Goal: Information Seeking & Learning: Learn about a topic

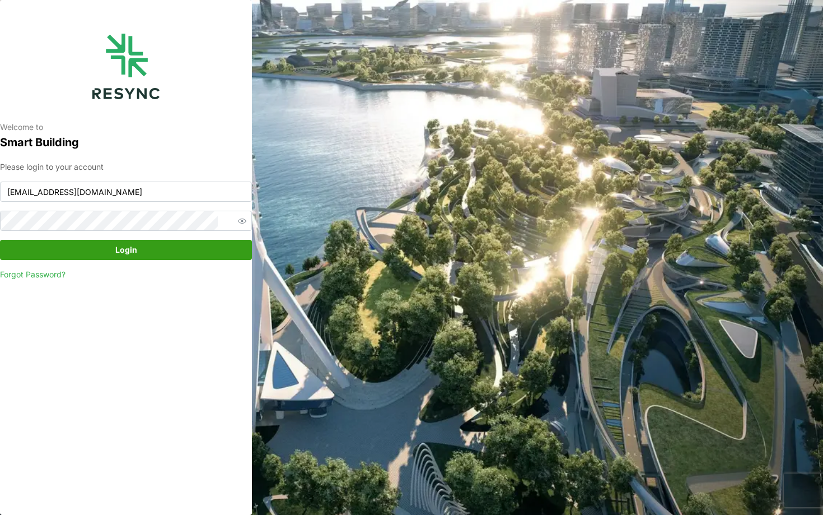
click at [152, 202] on div "Please login to your account [PERSON_NAME][EMAIL_ADDRESS][DOMAIN_NAME] Login Fo…" at bounding box center [126, 221] width 252 height 120
click at [158, 194] on input "[EMAIL_ADDRESS][DOMAIN_NAME]" at bounding box center [126, 191] width 252 height 20
type input "[EMAIL_ADDRESS][DOMAIN_NAME]"
click at [203, 250] on span "Login" at bounding box center [126, 249] width 231 height 19
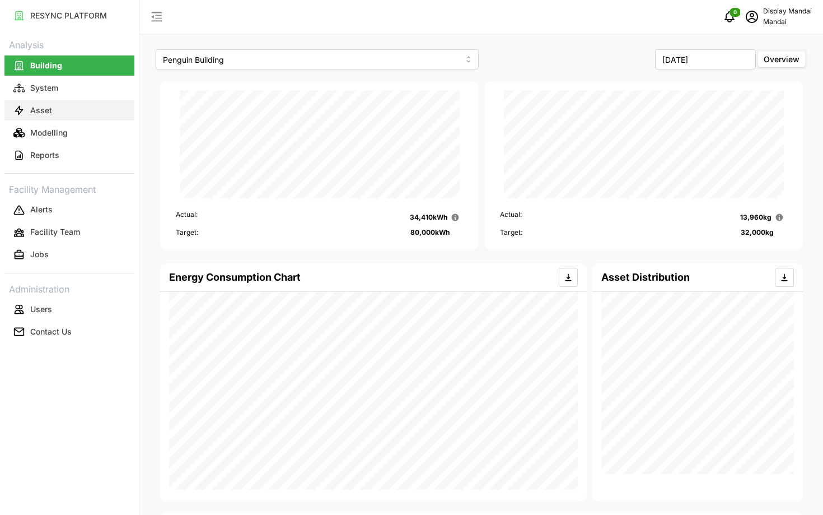
click at [80, 117] on button "Asset" at bounding box center [69, 110] width 130 height 20
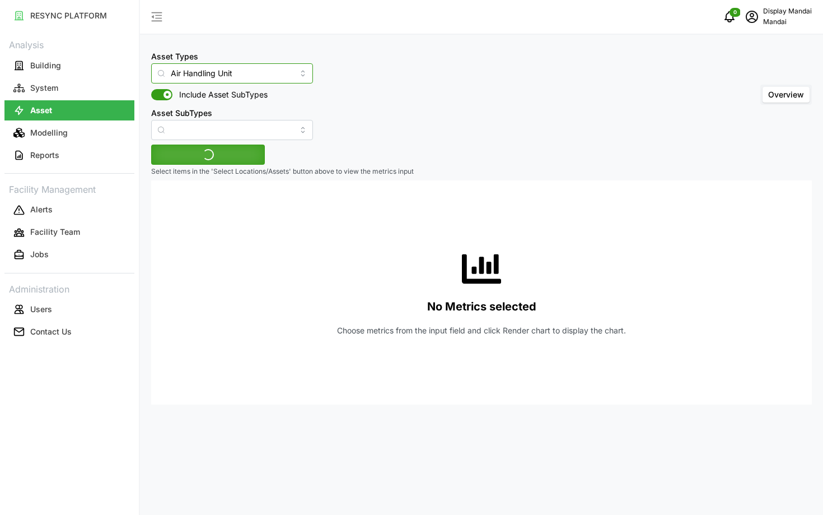
click at [194, 72] on input "Air Handling Unit" at bounding box center [232, 73] width 162 height 20
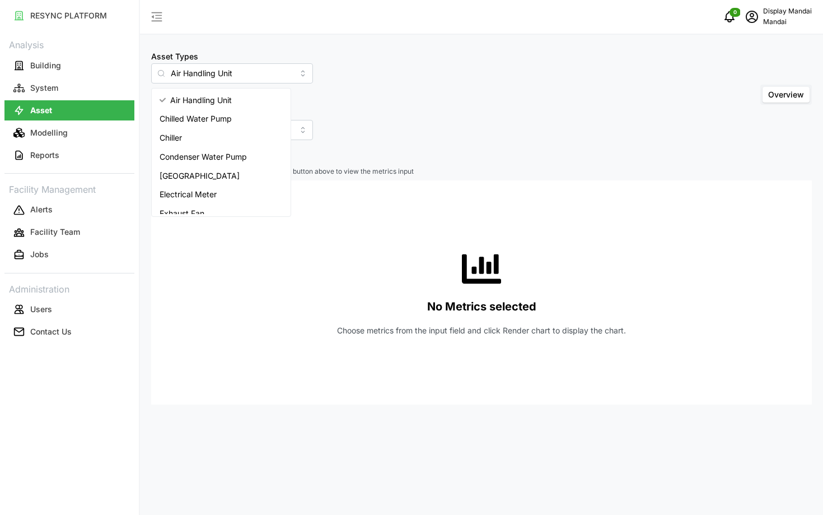
click at [373, 133] on div "Asset Types Air Handling Unit Include Asset SubTypes Asset SubTypes Overview" at bounding box center [481, 94] width 661 height 91
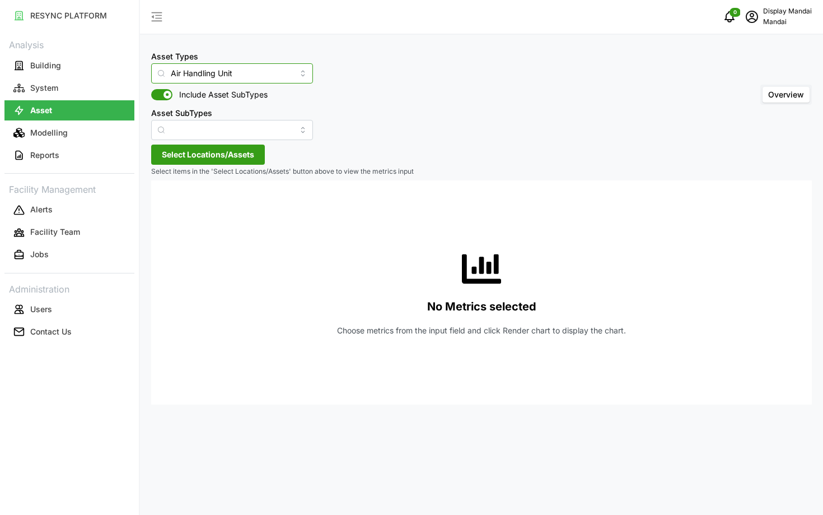
click at [219, 71] on input "Air Handling Unit" at bounding box center [232, 73] width 162 height 20
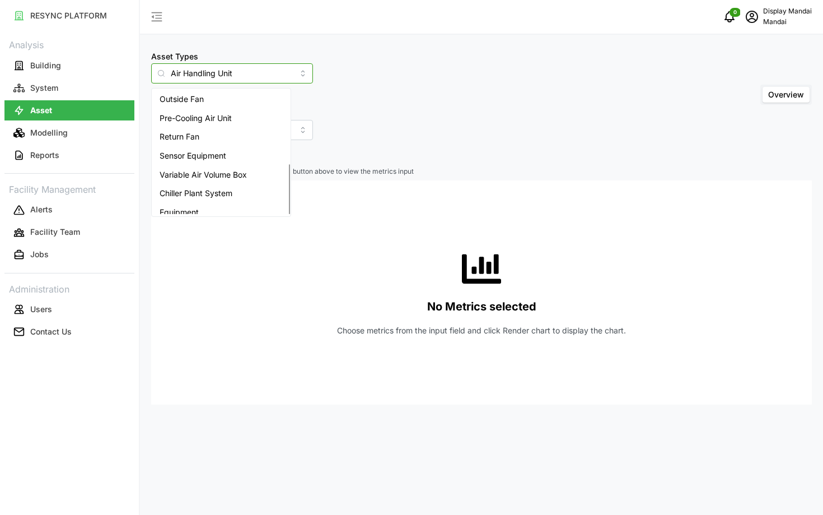
scroll to position [179, 0]
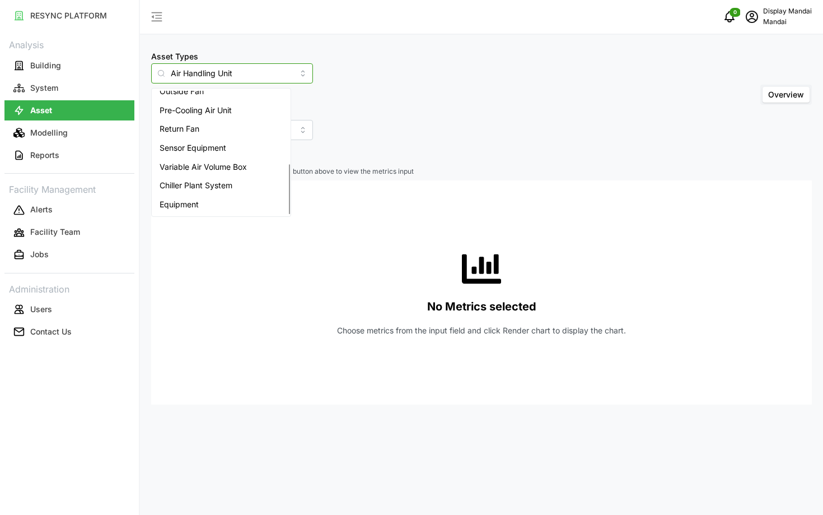
click at [241, 169] on span "Variable Air Volume Box" at bounding box center [203, 167] width 87 height 12
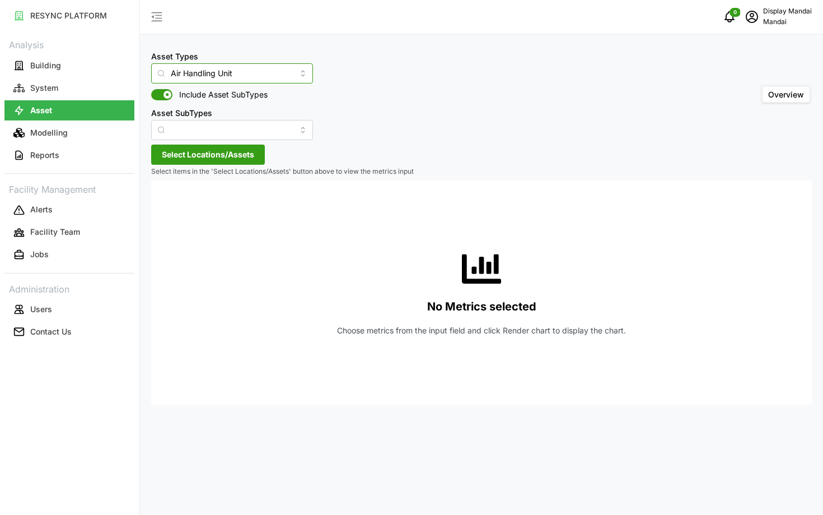
type input "Variable Air Volume Box"
click at [221, 125] on input "Asset SubTypes" at bounding box center [232, 130] width 162 height 20
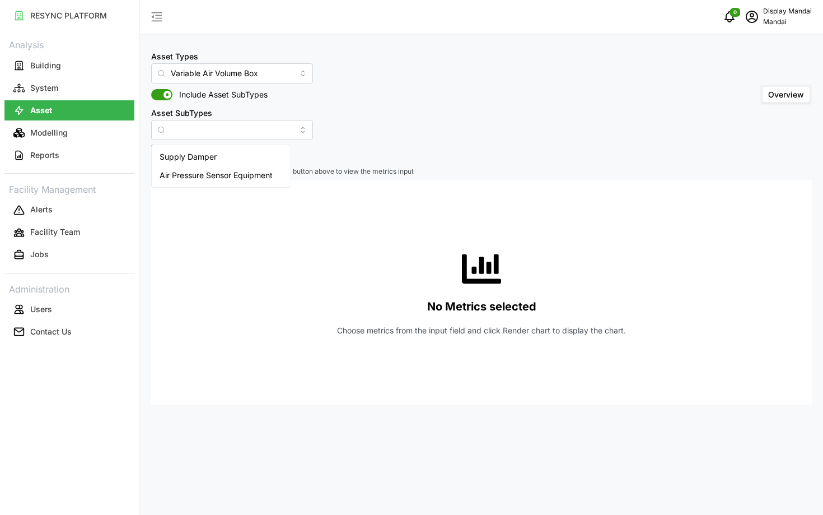
click at [312, 200] on div "No Metrics selected Choose metrics from the input field and click Render chart …" at bounding box center [481, 292] width 643 height 224
click at [225, 157] on span "Select Locations/Assets" at bounding box center [208, 154] width 92 height 19
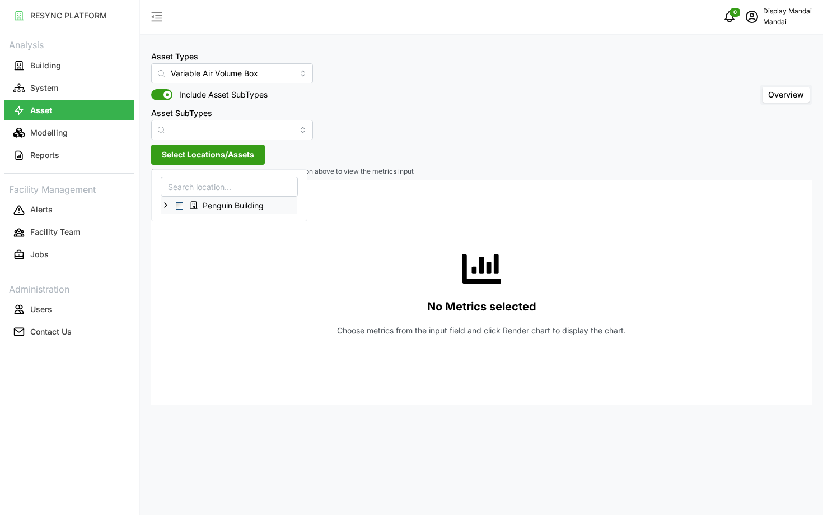
click at [180, 203] on span "Select Penguin Building" at bounding box center [179, 205] width 7 height 7
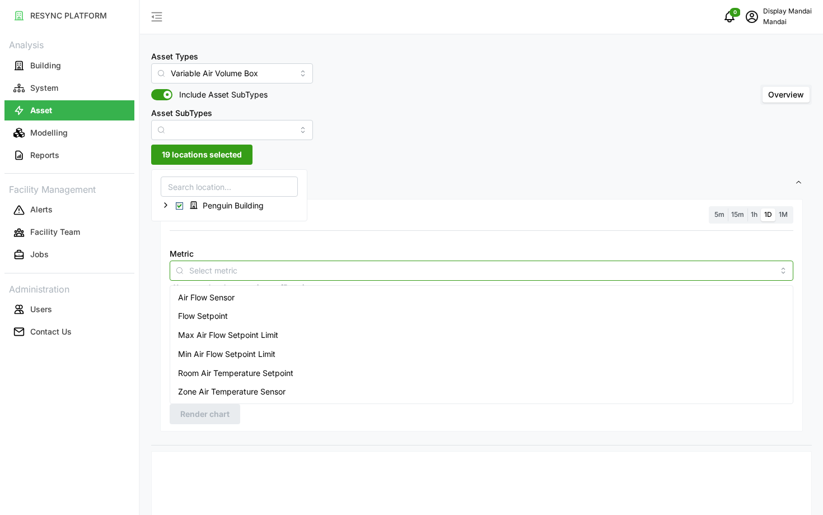
click at [225, 264] on input "Metric" at bounding box center [481, 270] width 585 height 12
click at [242, 320] on div "Flow Setpoint" at bounding box center [482, 315] width 618 height 19
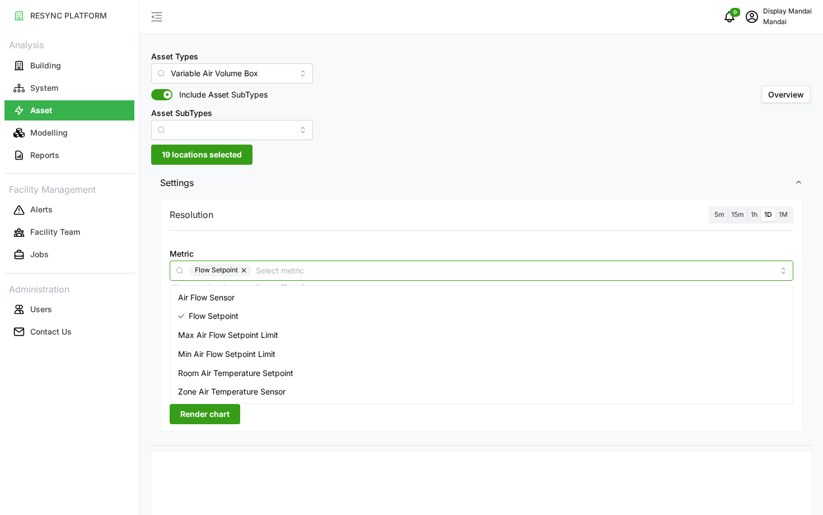
click at [242, 320] on div "Flow Setpoint" at bounding box center [482, 315] width 618 height 19
click at [260, 392] on span "Zone Air Temperature Sensor" at bounding box center [232, 391] width 108 height 12
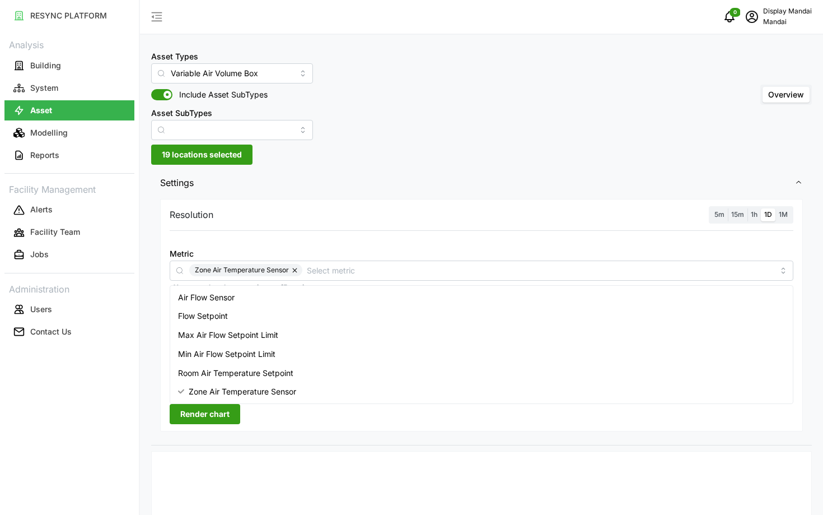
click at [218, 408] on span "Render chart" at bounding box center [204, 413] width 49 height 19
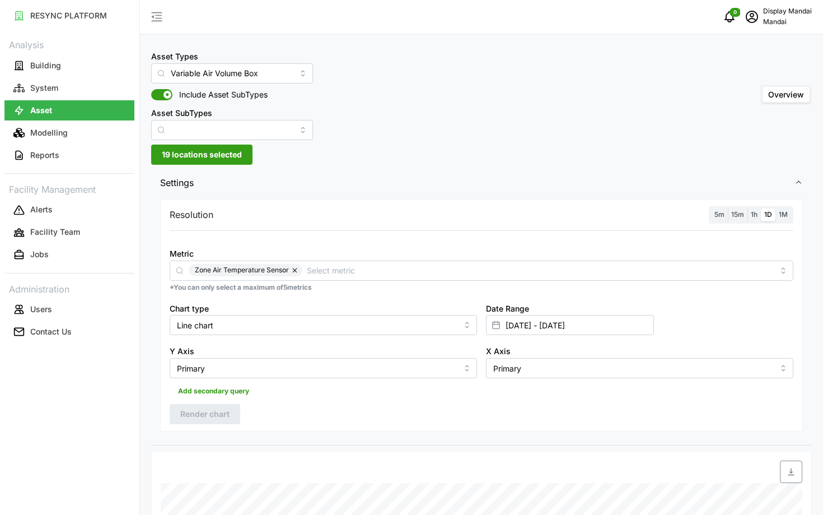
click at [728, 215] on label "5m" at bounding box center [719, 214] width 17 height 13
click at [711, 208] on input "5m" at bounding box center [711, 208] width 0 height 0
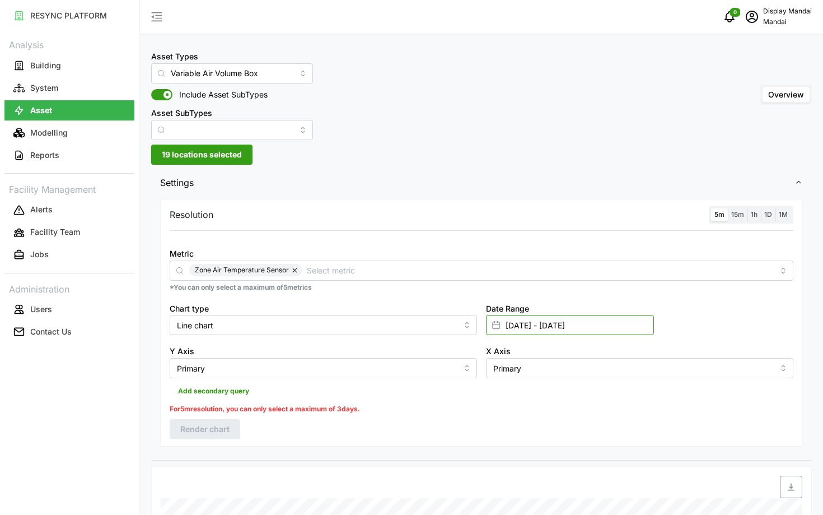
click at [568, 326] on input "04 Aug 2025 - 08 Aug 2025" at bounding box center [570, 325] width 168 height 20
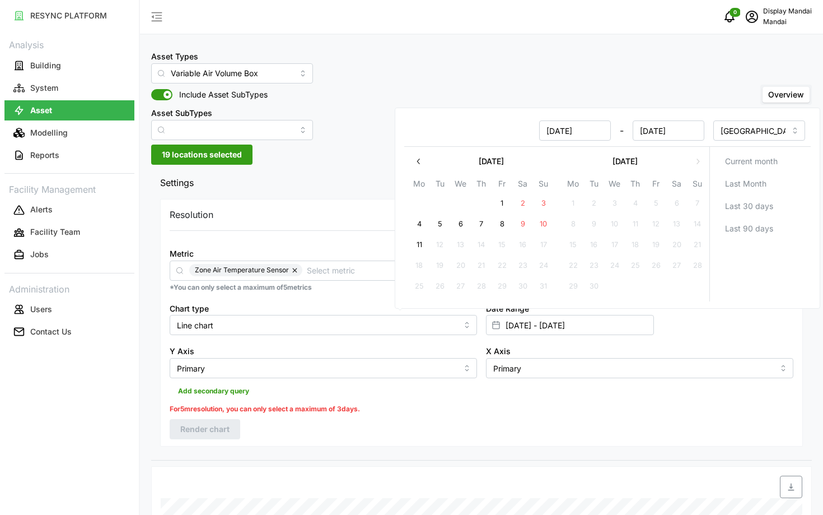
click at [422, 238] on button "11" at bounding box center [419, 245] width 20 height 20
type input "08 Aug 2025 - 11 Aug 2025"
type input "08 Aug 2025"
type input "11 Aug 2025"
click at [422, 238] on button "11" at bounding box center [419, 245] width 20 height 20
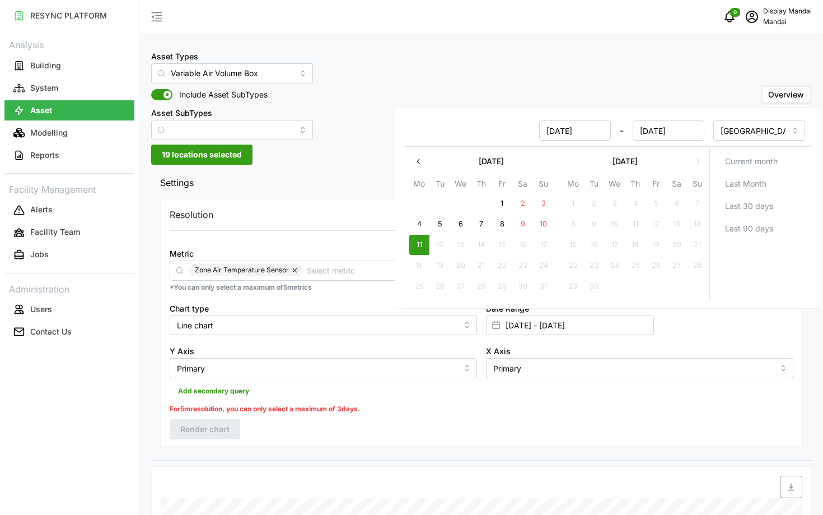
type input "11 Aug 2025 - 11 Aug 2025"
type input "11 Aug 2025"
click at [446, 398] on div "Add secondary query" at bounding box center [482, 388] width 624 height 21
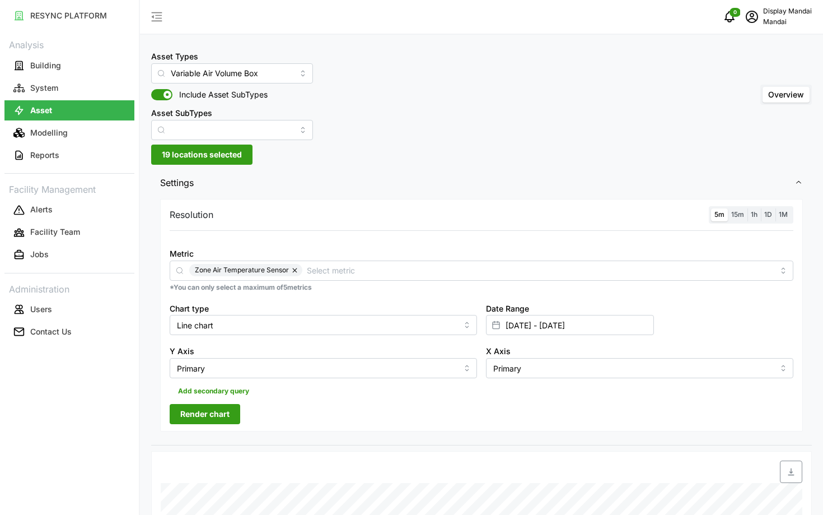
click at [226, 409] on span "Render chart" at bounding box center [204, 413] width 49 height 19
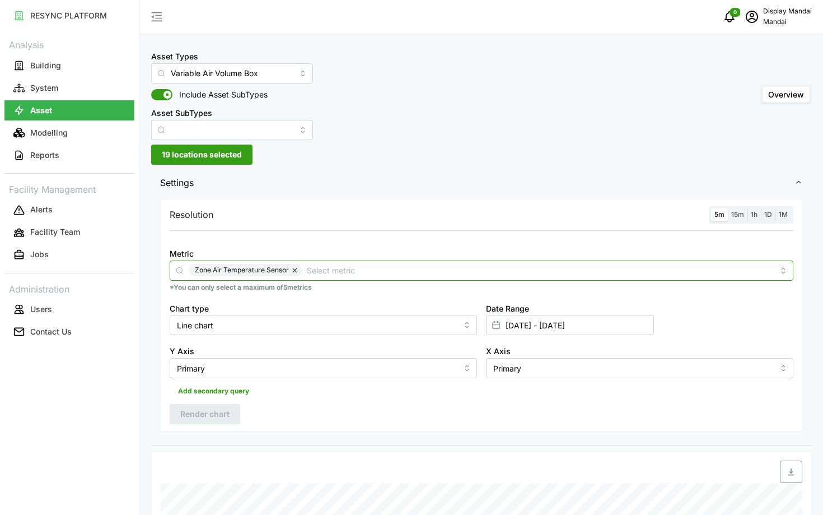
click at [307, 267] on input "Metric" at bounding box center [540, 270] width 467 height 12
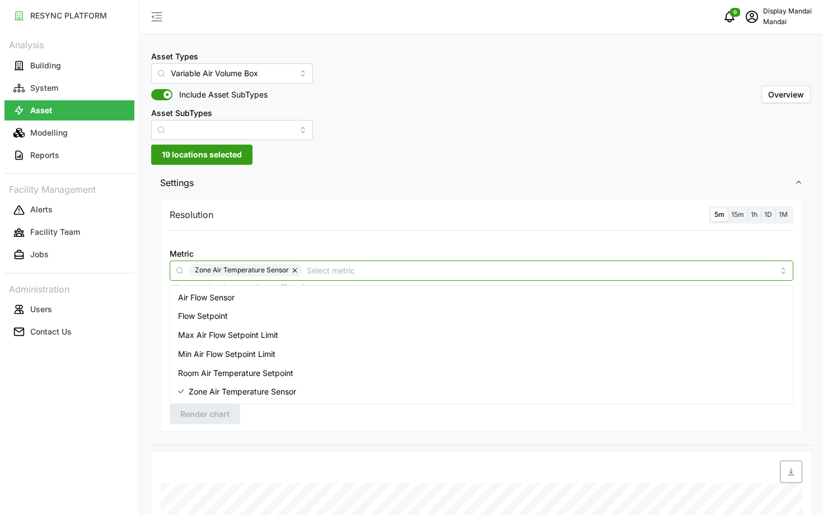
click at [291, 271] on button "button" at bounding box center [295, 270] width 13 height 12
click at [279, 370] on span "Room Air Temperature Setpoint" at bounding box center [235, 373] width 115 height 12
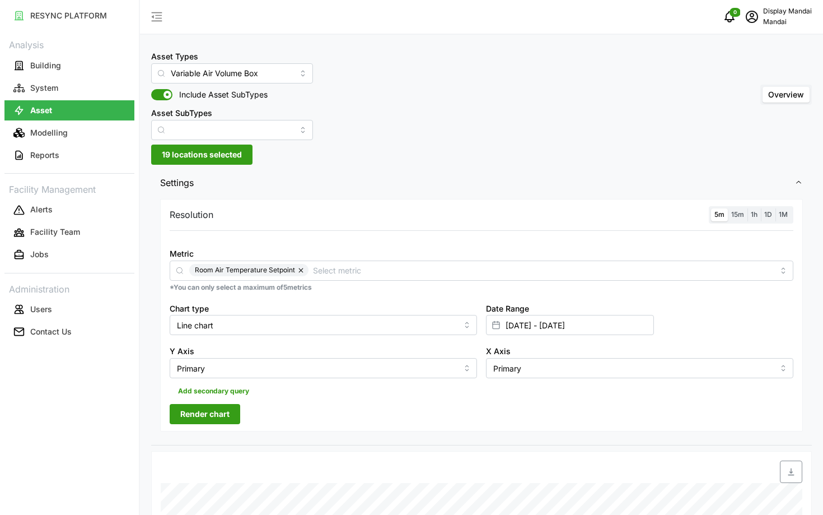
click at [217, 416] on span "Render chart" at bounding box center [204, 413] width 49 height 19
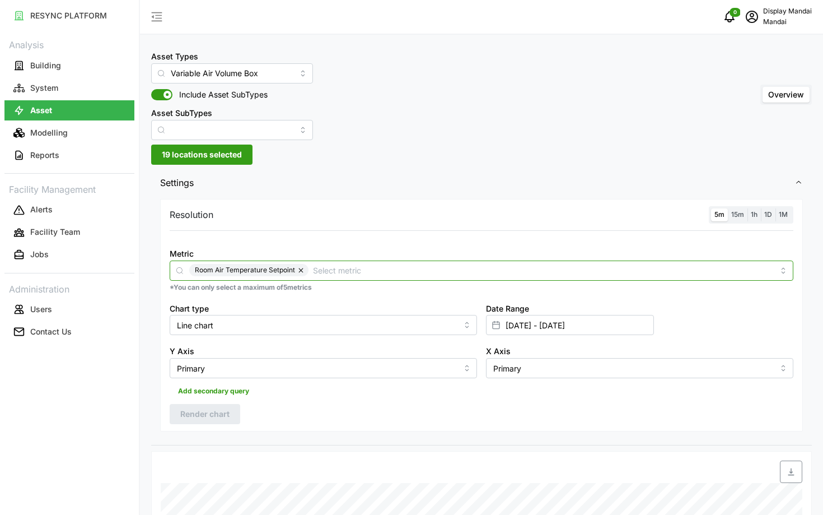
click at [328, 272] on input "Metric" at bounding box center [543, 270] width 461 height 12
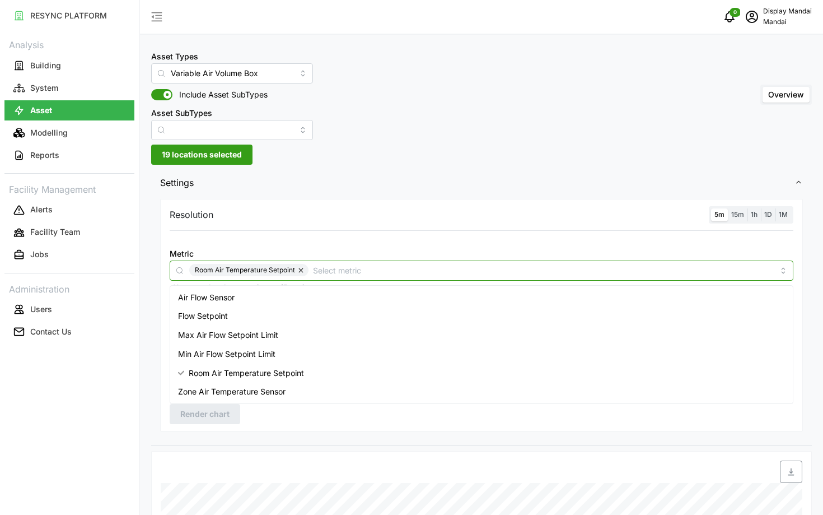
click at [267, 317] on div "Flow Setpoint" at bounding box center [482, 315] width 618 height 19
click at [304, 266] on button "button" at bounding box center [301, 270] width 13 height 12
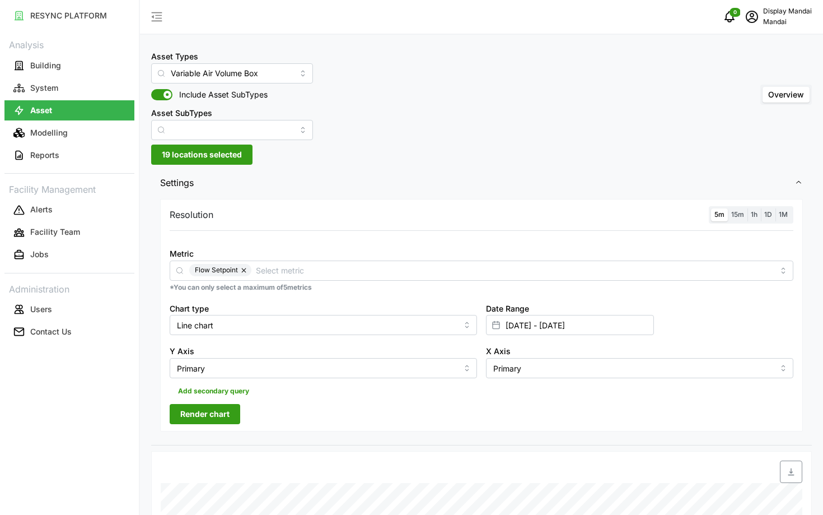
click at [219, 415] on span "Render chart" at bounding box center [204, 413] width 49 height 19
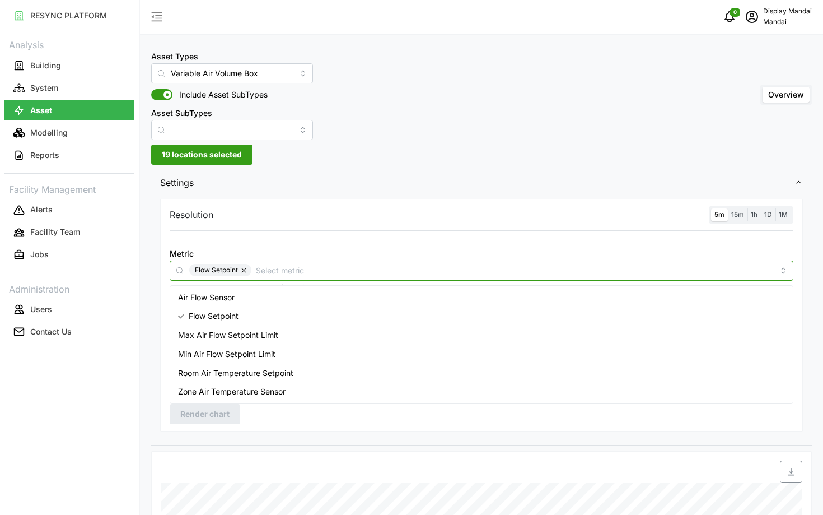
click at [268, 266] on input "Metric" at bounding box center [515, 270] width 518 height 12
click at [237, 300] on div "Air Flow Sensor" at bounding box center [482, 297] width 618 height 19
click at [244, 272] on button "button" at bounding box center [244, 270] width 13 height 12
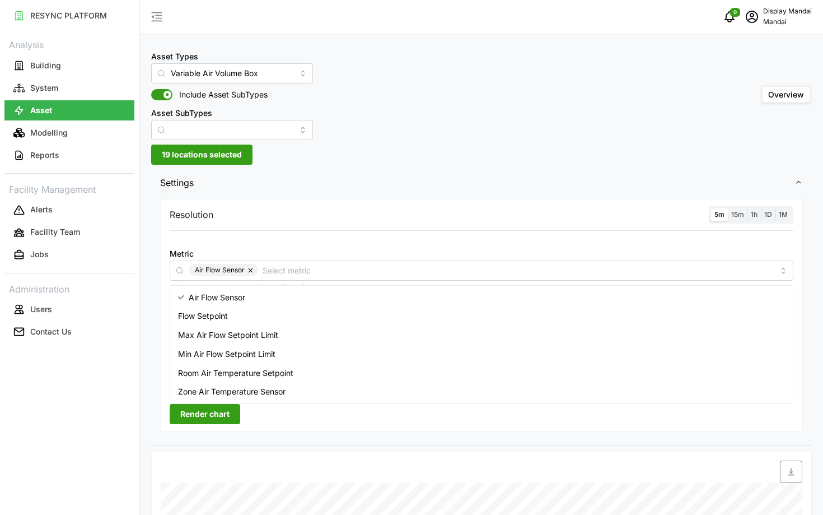
click at [183, 419] on span "Render chart" at bounding box center [204, 413] width 49 height 19
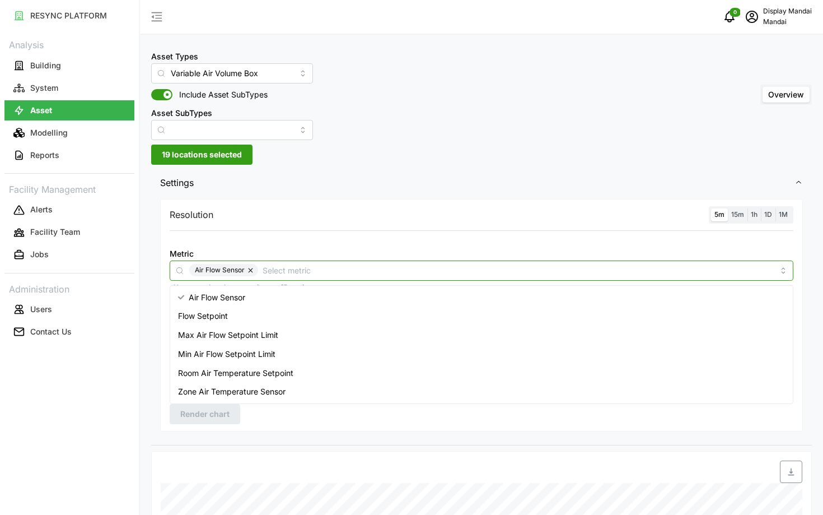
click at [270, 268] on input "Metric" at bounding box center [518, 270] width 511 height 12
click at [263, 270] on input "Metric" at bounding box center [518, 270] width 511 height 12
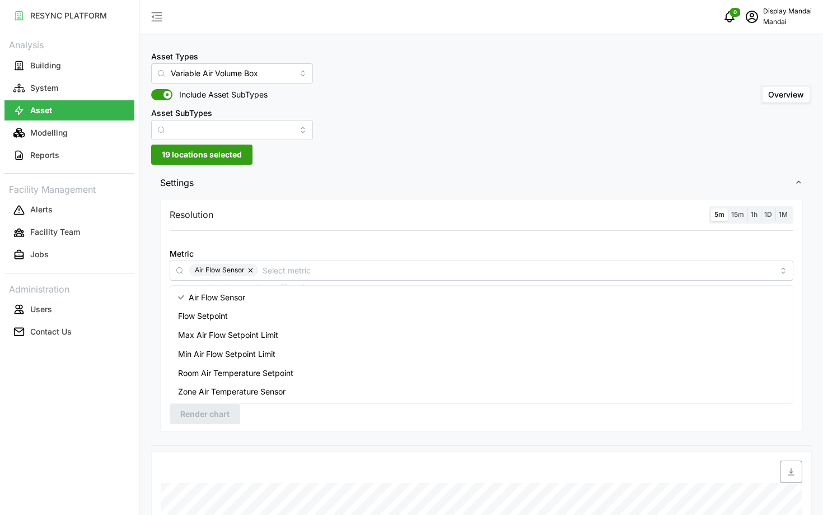
click at [165, 309] on div "Resolution 5m 15m 1h 1D 1M Metric Air Flow Sensor *You can only select a maximu…" at bounding box center [481, 315] width 643 height 232
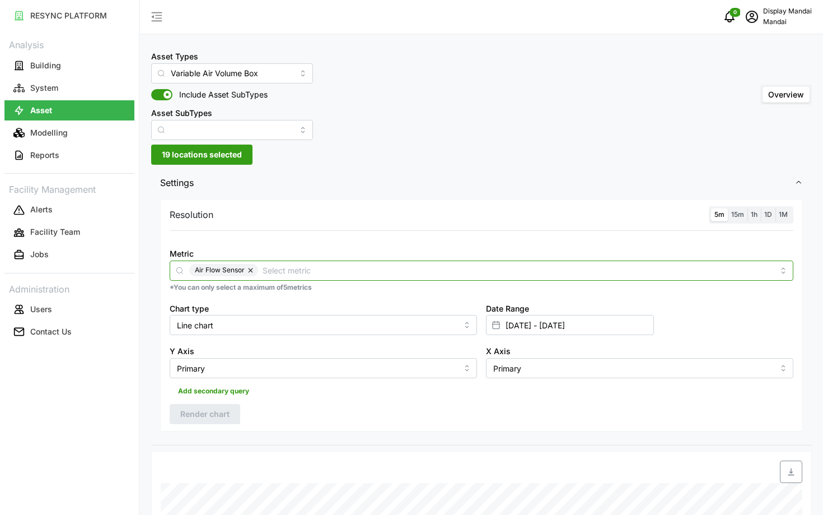
click at [286, 265] on input "Metric" at bounding box center [518, 270] width 511 height 12
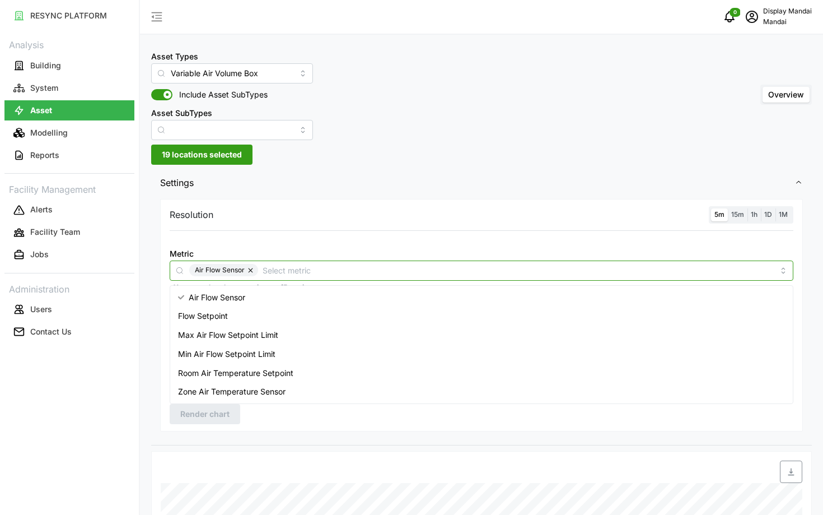
click at [255, 314] on div "Flow Setpoint" at bounding box center [482, 315] width 618 height 19
click at [248, 270] on button "button" at bounding box center [251, 270] width 13 height 12
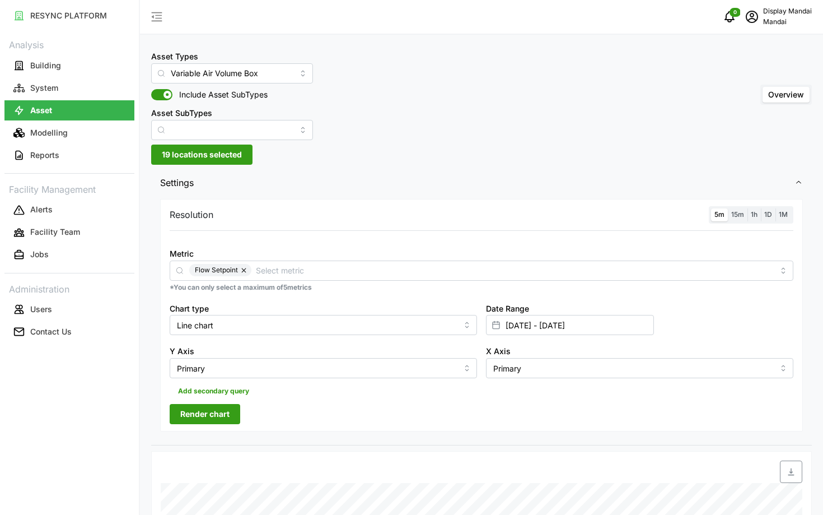
click at [185, 406] on span "Render chart" at bounding box center [204, 413] width 49 height 19
